Goal: Task Accomplishment & Management: Complete application form

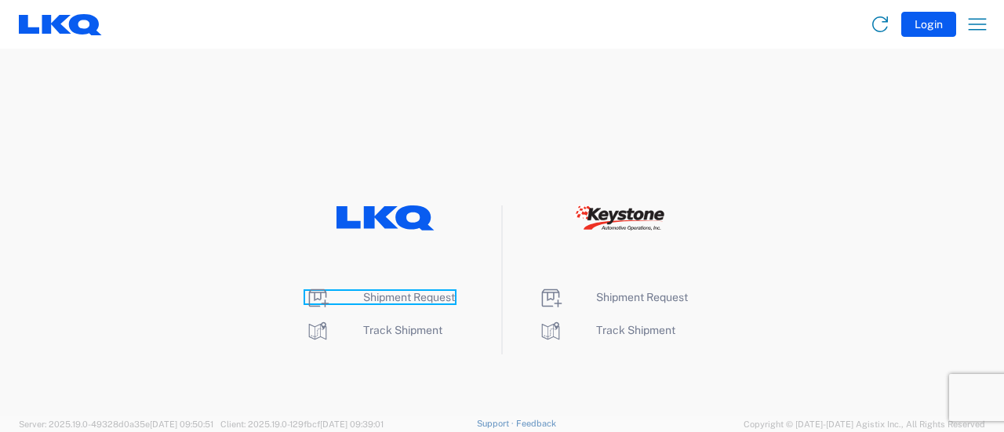
click at [410, 297] on span "Shipment Request" at bounding box center [409, 297] width 92 height 13
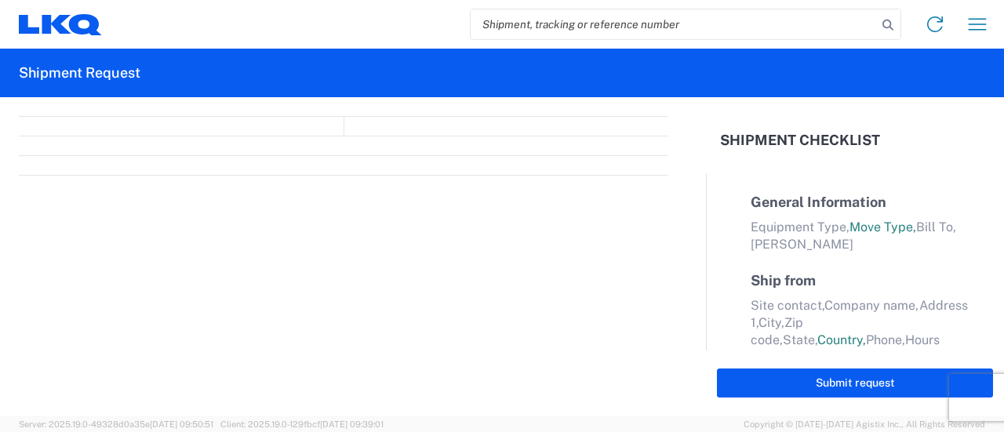
select select "FULL"
select select "LBS"
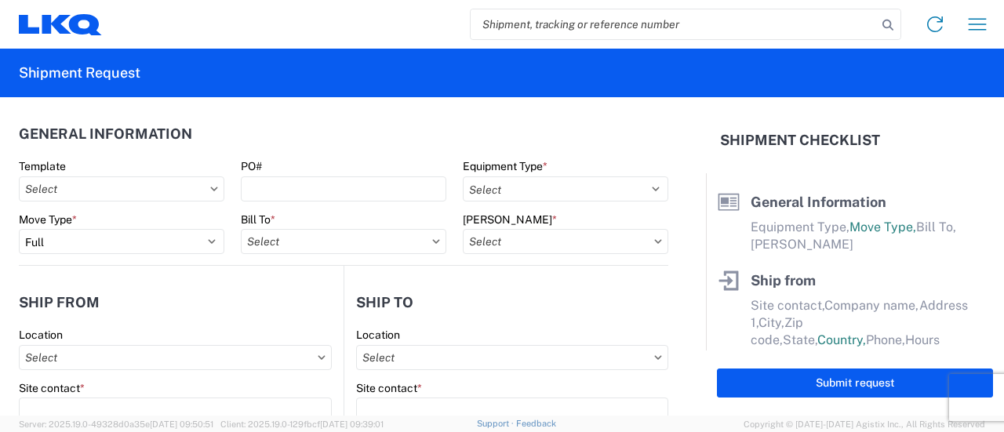
paste input "56808449"
type input "56808449"
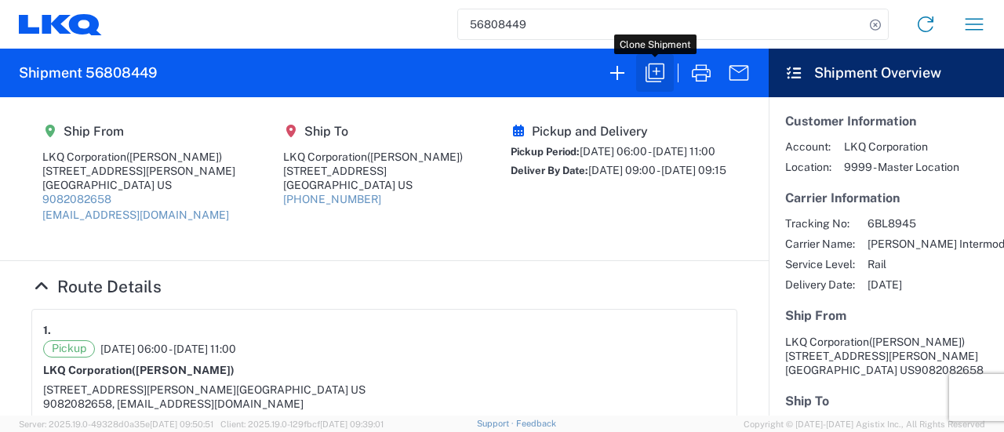
click at [657, 81] on icon "button" at bounding box center [655, 72] width 25 height 25
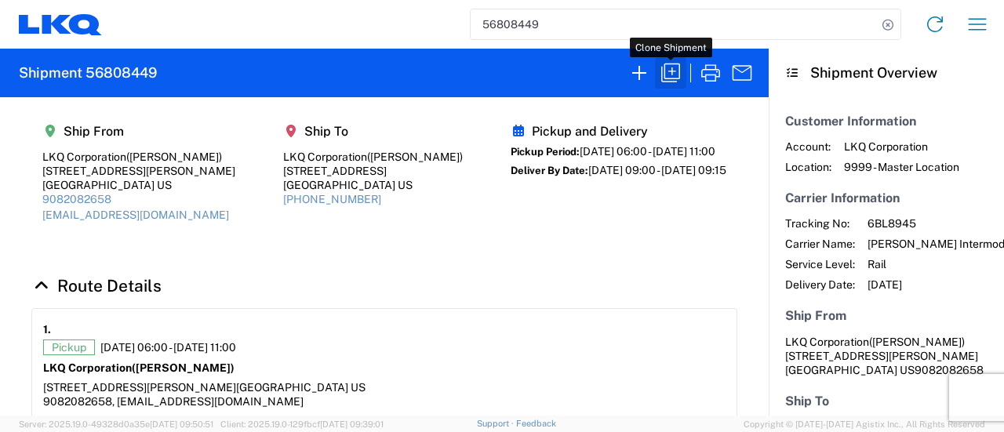
select select "FULL"
select select "US"
select select "LBS"
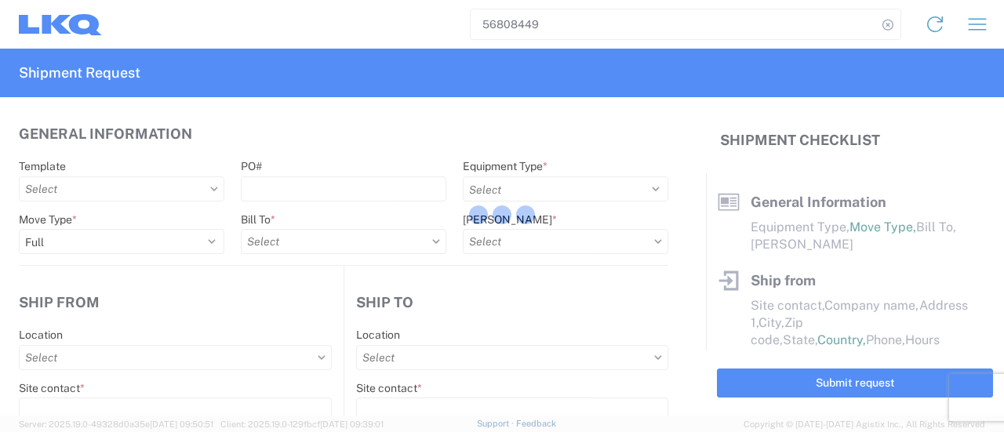
select select "BCAR"
type input "Marc Metzger"
type input "LKQ Corporation"
type input "405 S Wanamaker Ave"
type input "Ontario"
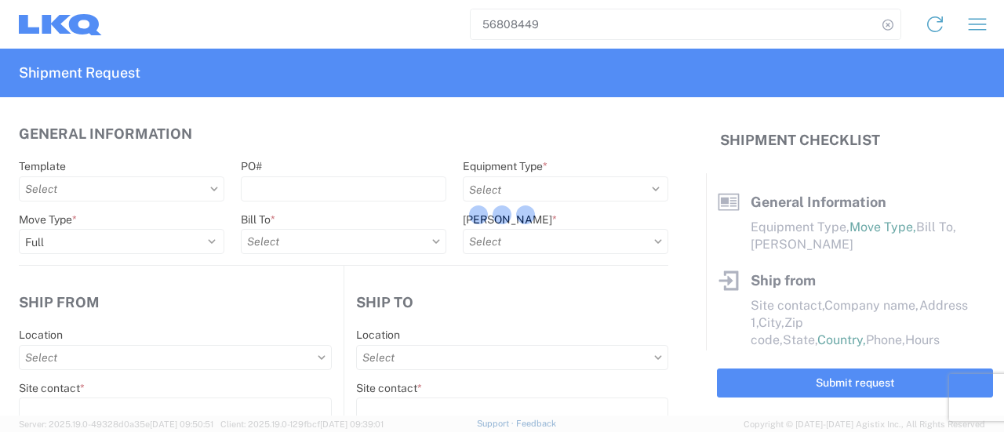
type input "91761"
type input "mxlaureano@lkqcorp.com"
type input "Brian Star"
type input "LKQ Corporation"
type input "32 Dart Rd"
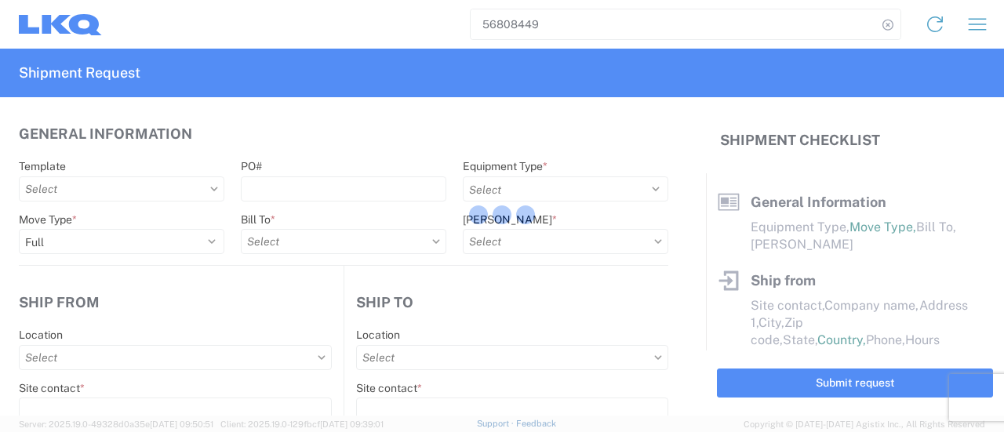
type input "Newnan"
type input "30265"
type input "Manuel Laureano"
type input "msmetzger@lkqcorp.com"
type input "9082082658"
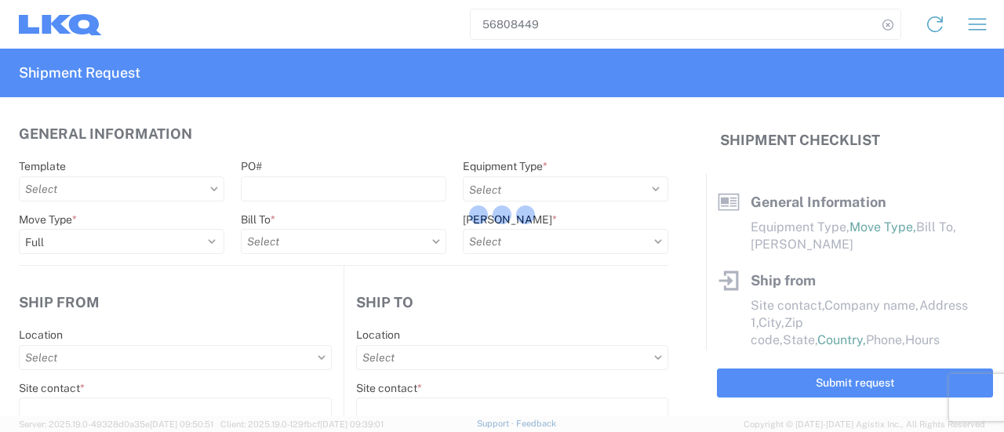
type input "2025-09-15"
type input "2025-09-23"
type input "42500"
type input "Engines, Transmissions"
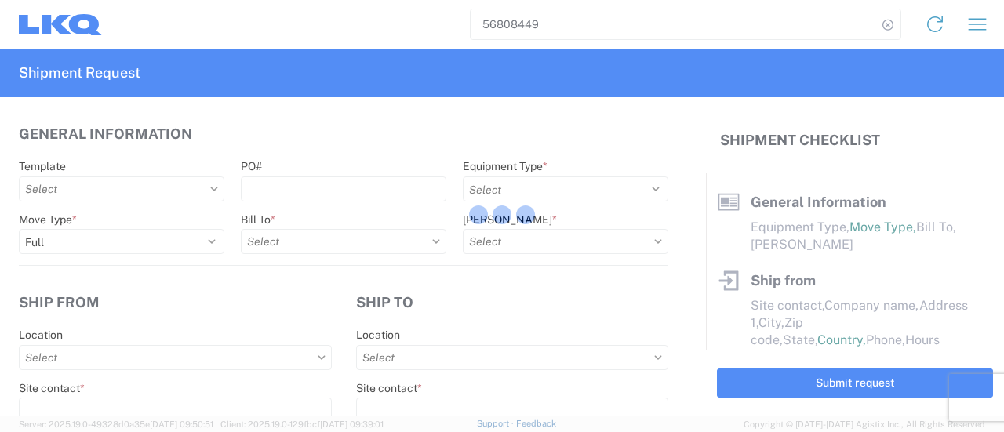
type input "30"
type input "0"
select select "US"
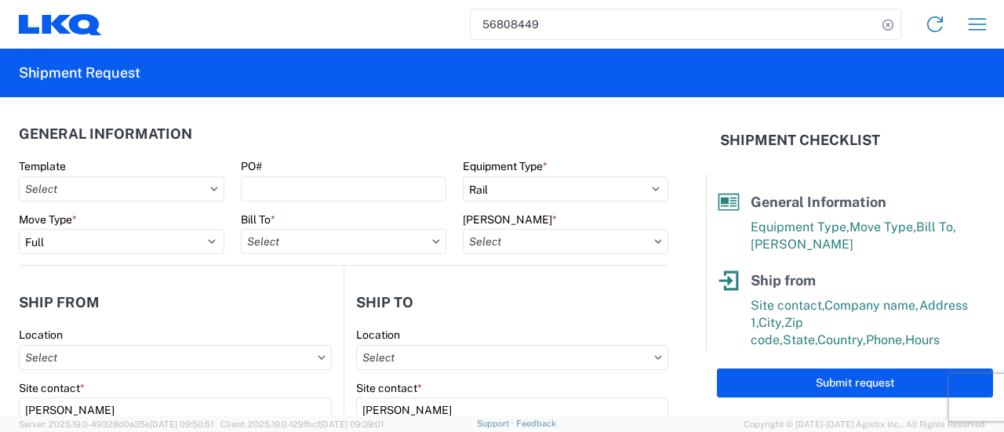
type input "1772 - LKQ Atlanta Core Newnan"
type input "1769 - California Core"
type input "1769-6300-66000-0000 - 1769 Freight Out"
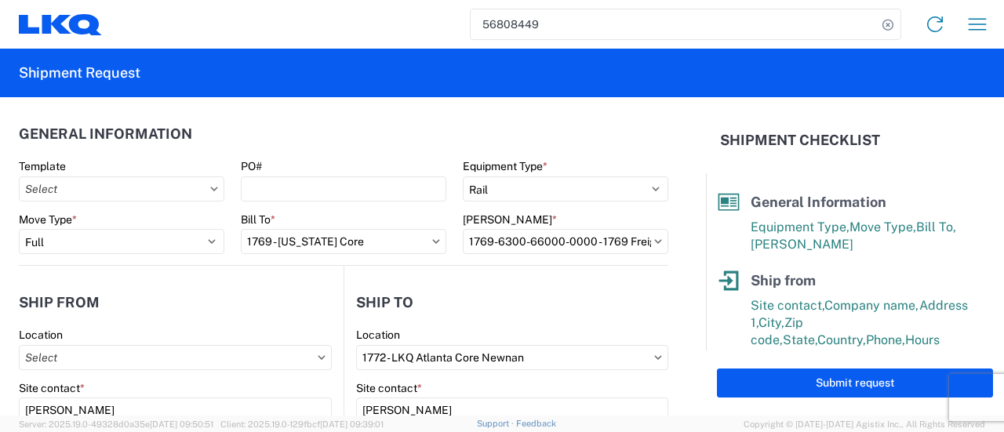
type input "1769 - California Core"
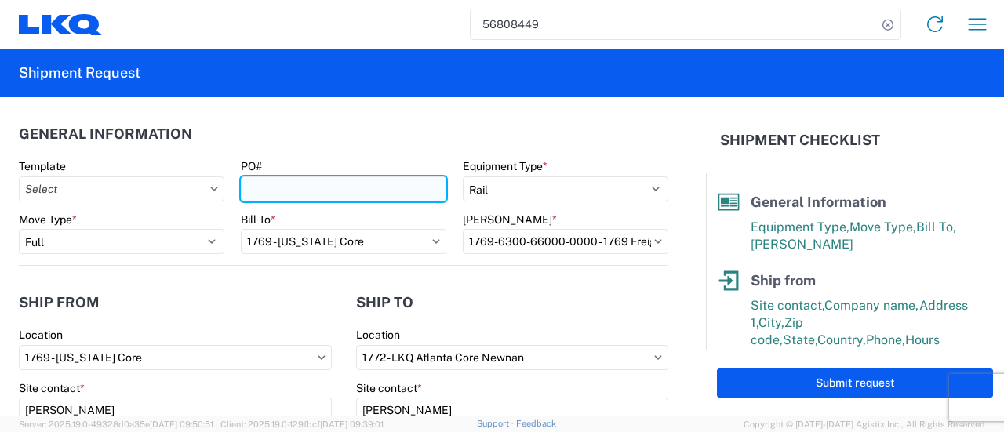
paste input "GPS 119"
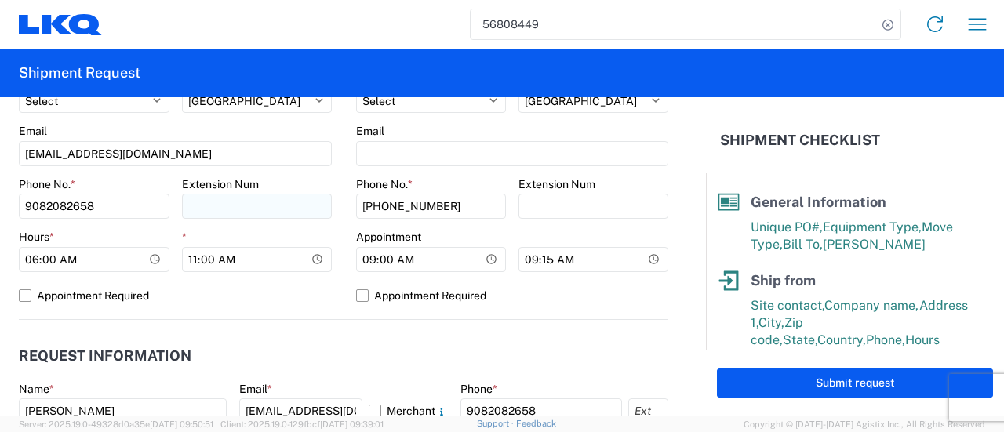
scroll to position [863, 0]
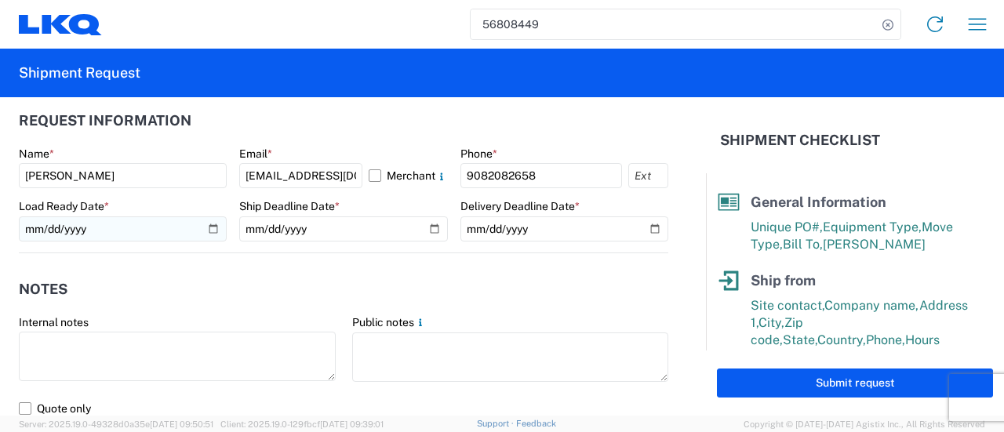
type input "GPS 120"
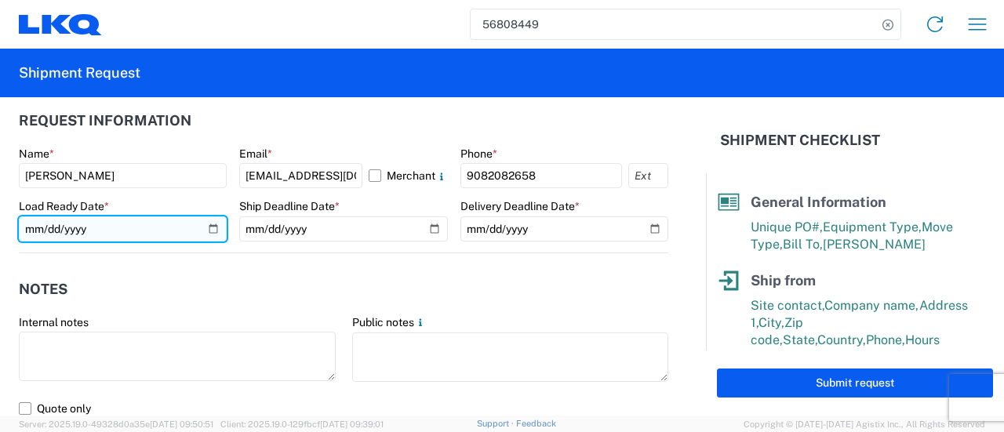
click at [210, 231] on input "2025-09-15" at bounding box center [123, 229] width 208 height 25
type input "2025-09-18"
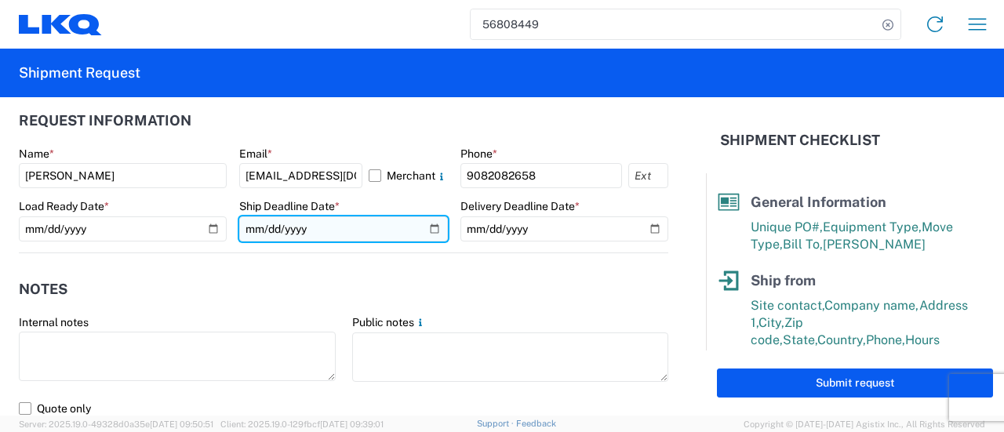
click at [424, 227] on input "2025-09-15" at bounding box center [343, 229] width 208 height 25
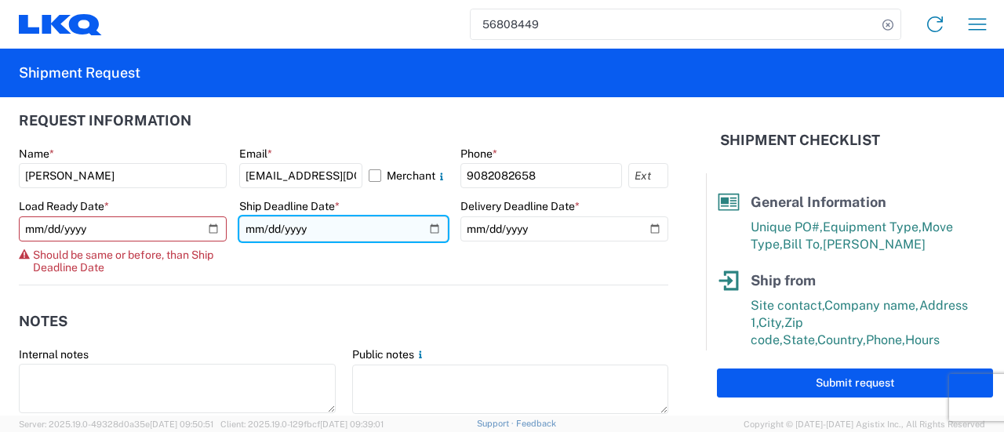
type input "2025-09-18"
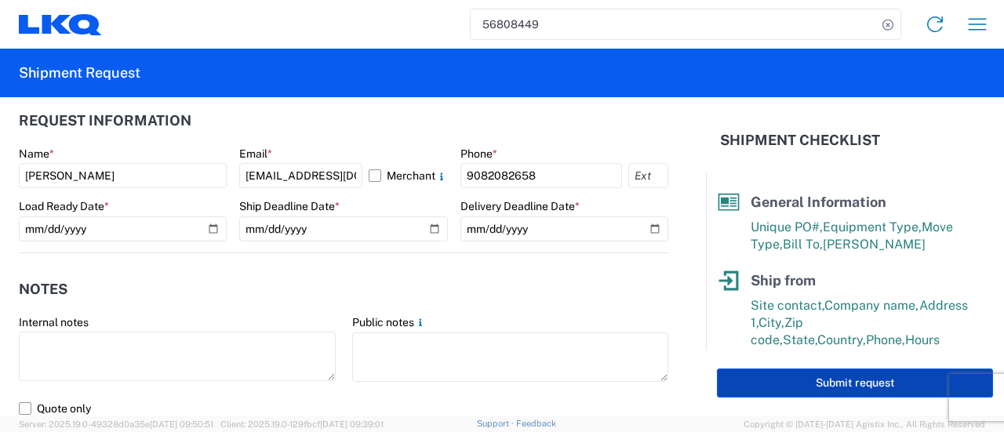
click at [766, 386] on button "Submit request" at bounding box center [855, 383] width 276 height 29
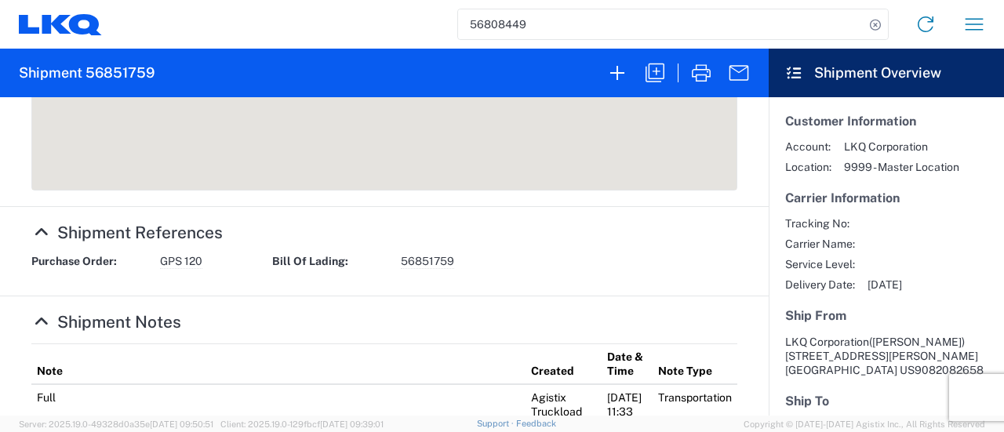
scroll to position [717, 0]
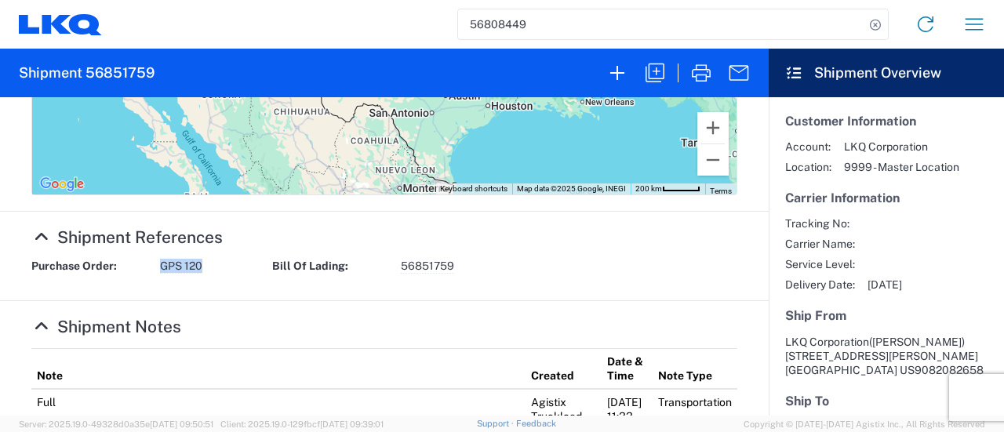
drag, startPoint x: 206, startPoint y: 266, endPoint x: 160, endPoint y: 267, distance: 45.5
click at [160, 267] on div "Purchase Order: GPS 120" at bounding box center [144, 266] width 241 height 15
copy span "GPS 120"
